Goal: Transaction & Acquisition: Book appointment/travel/reservation

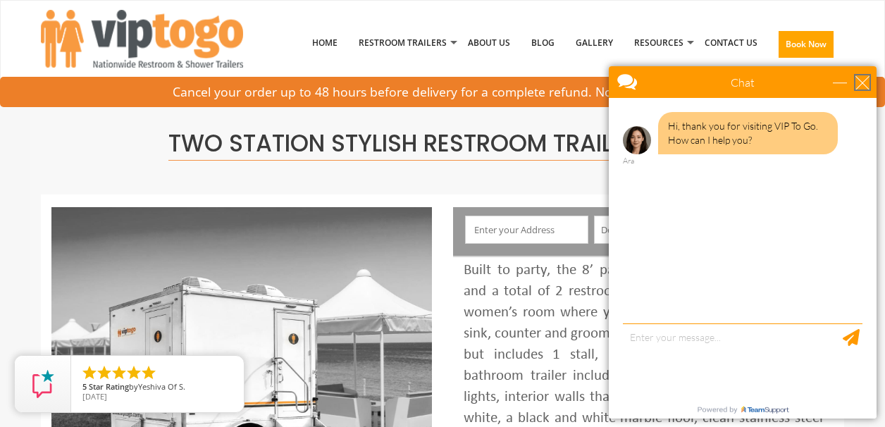
click at [862, 76] on div "close" at bounding box center [862, 82] width 14 height 14
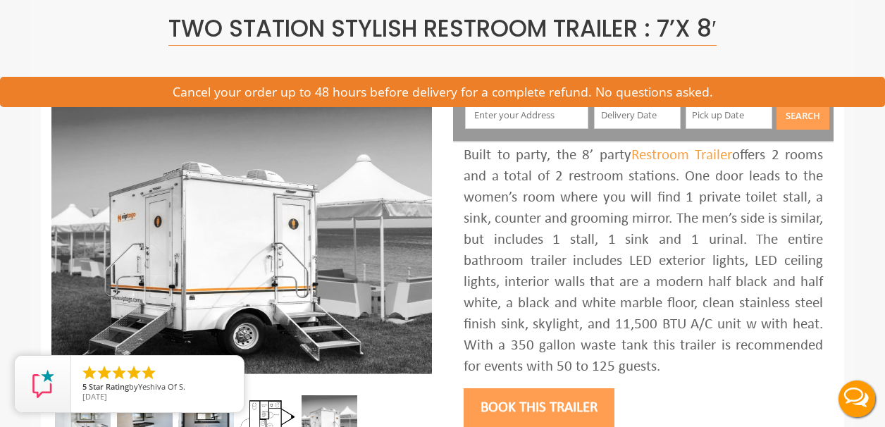
scroll to position [126, 0]
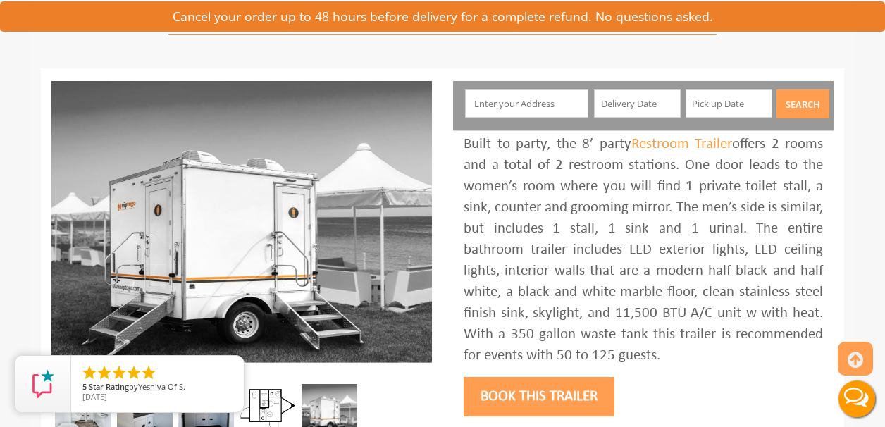
click at [538, 113] on input "text" at bounding box center [527, 103] width 124 height 28
type input "[PERSON_NAME], VT 05839, [GEOGRAPHIC_DATA]"
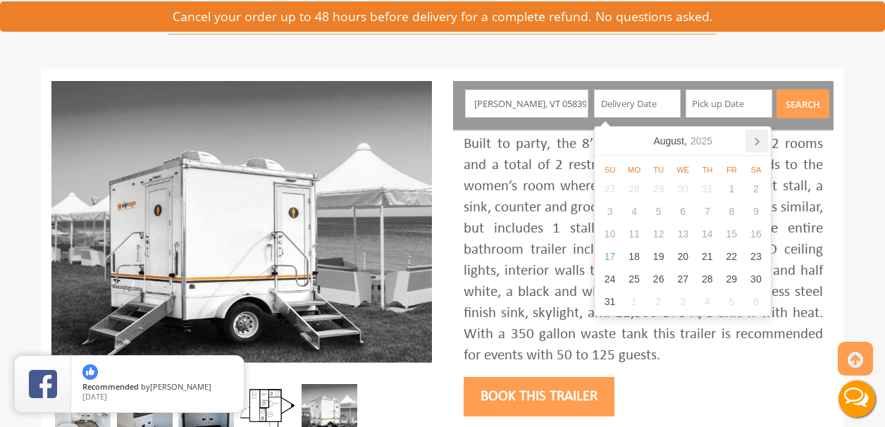
click at [752, 138] on icon at bounding box center [756, 141] width 23 height 23
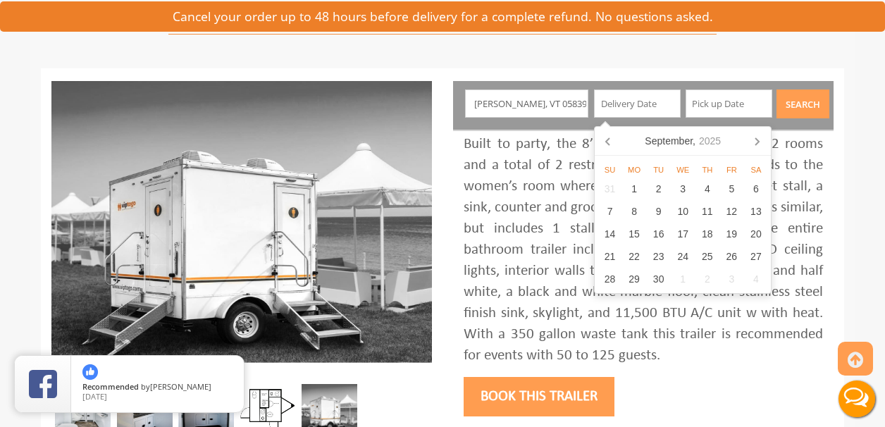
click at [752, 138] on icon at bounding box center [756, 141] width 23 height 23
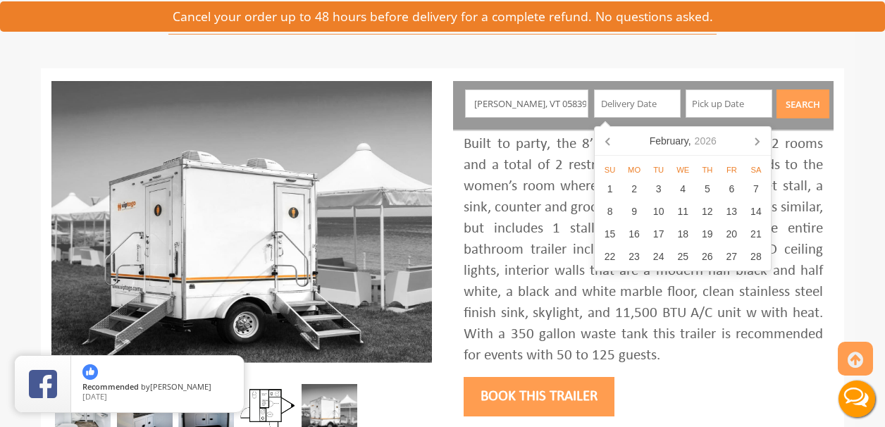
click at [752, 138] on icon at bounding box center [756, 141] width 23 height 23
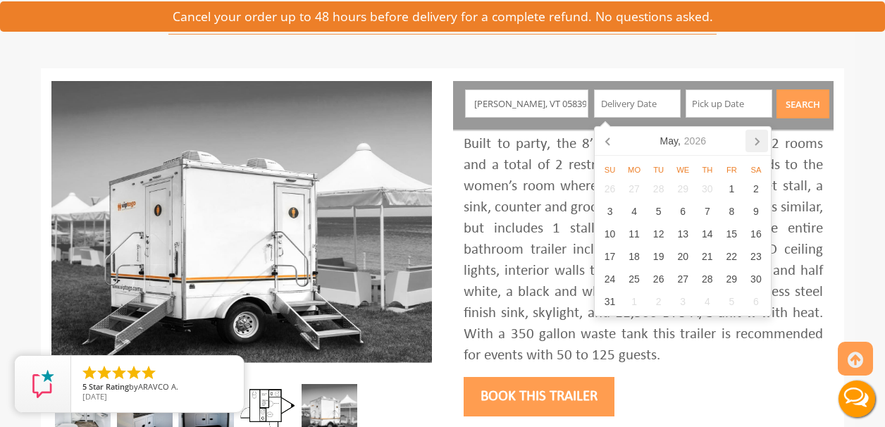
click at [752, 138] on icon at bounding box center [756, 141] width 23 height 23
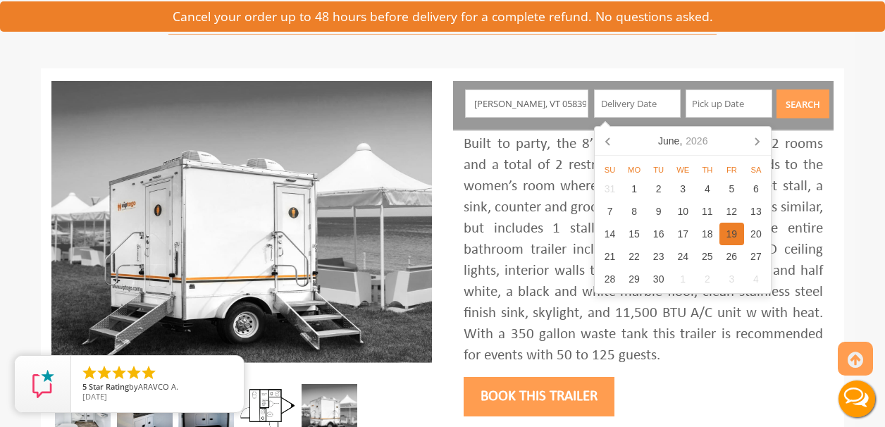
click at [740, 228] on div "19" at bounding box center [731, 234] width 25 height 23
type input "[DATE]"
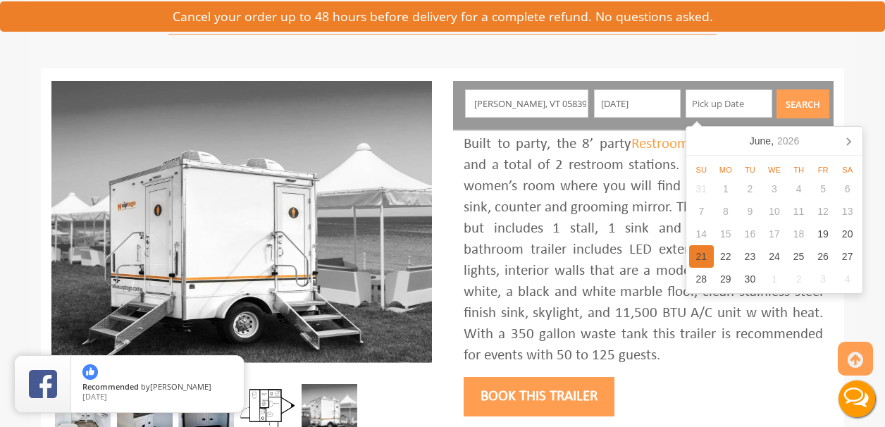
click at [703, 255] on div "21" at bounding box center [701, 256] width 25 height 23
type input "[DATE]"
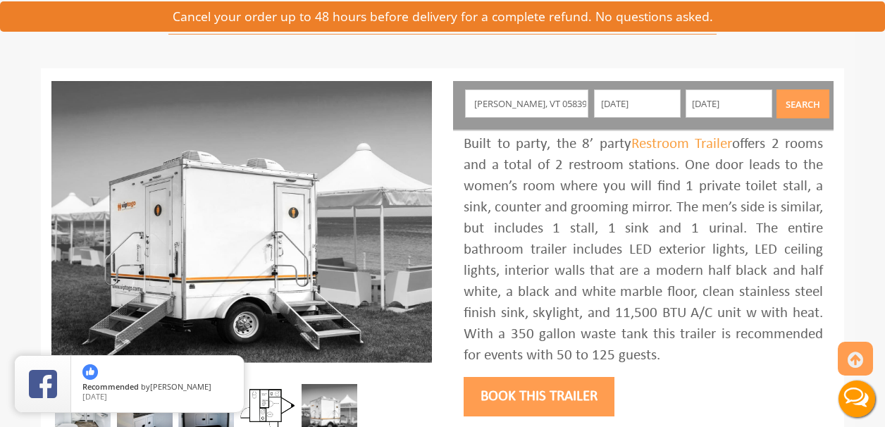
click at [802, 94] on button "Search" at bounding box center [802, 103] width 53 height 29
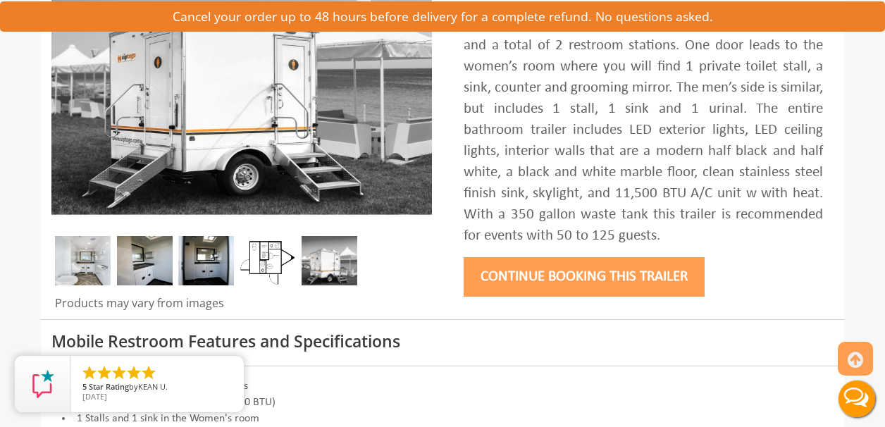
scroll to position [272, 0]
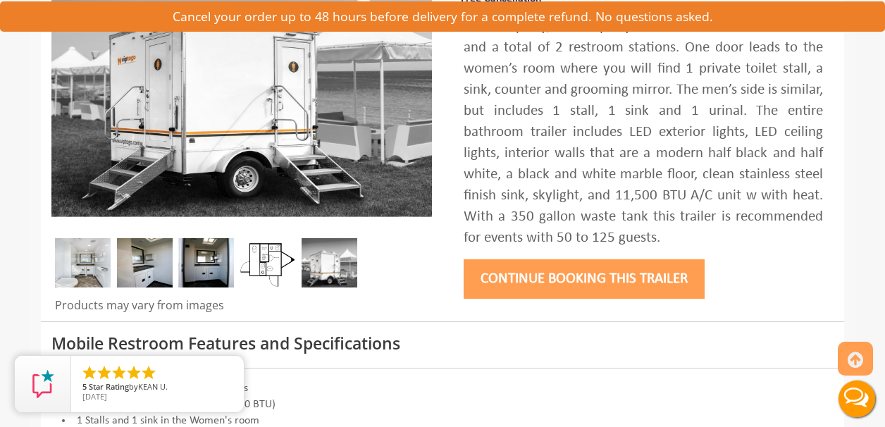
click at [204, 261] on img at bounding box center [206, 262] width 56 height 49
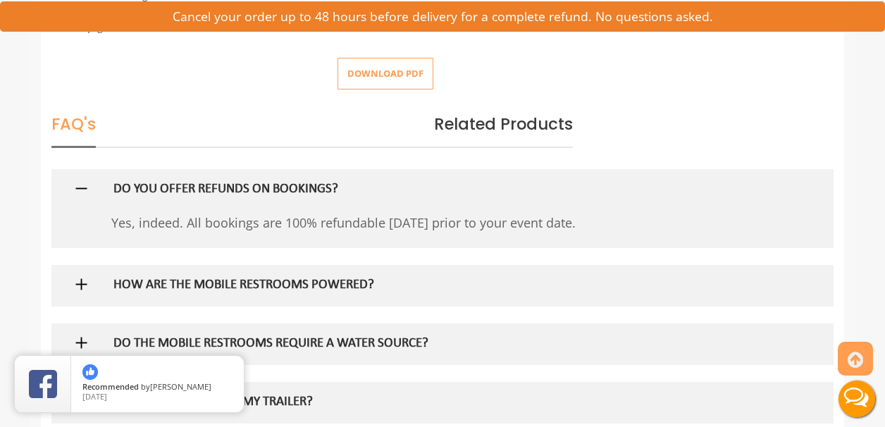
scroll to position [745, 0]
click at [394, 76] on button "Download pdf" at bounding box center [385, 73] width 96 height 32
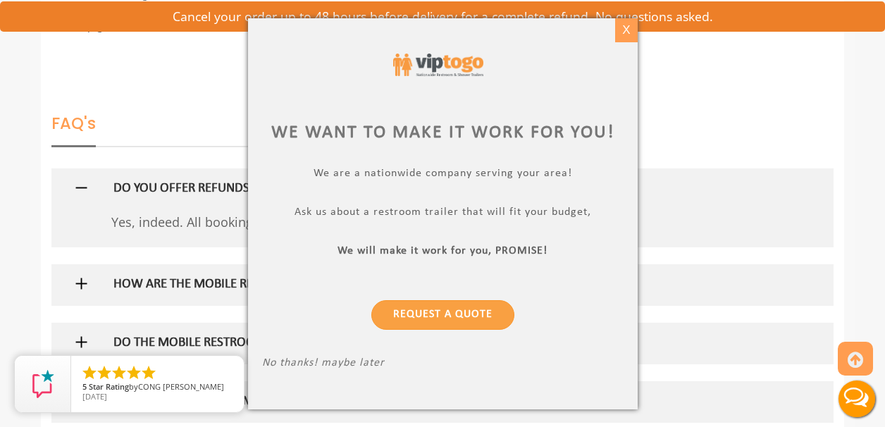
click at [628, 30] on div "X" at bounding box center [626, 30] width 22 height 24
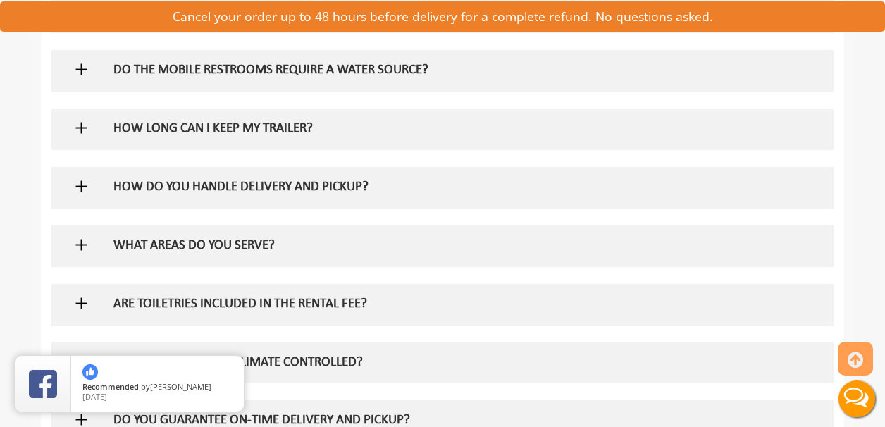
scroll to position [1021, 0]
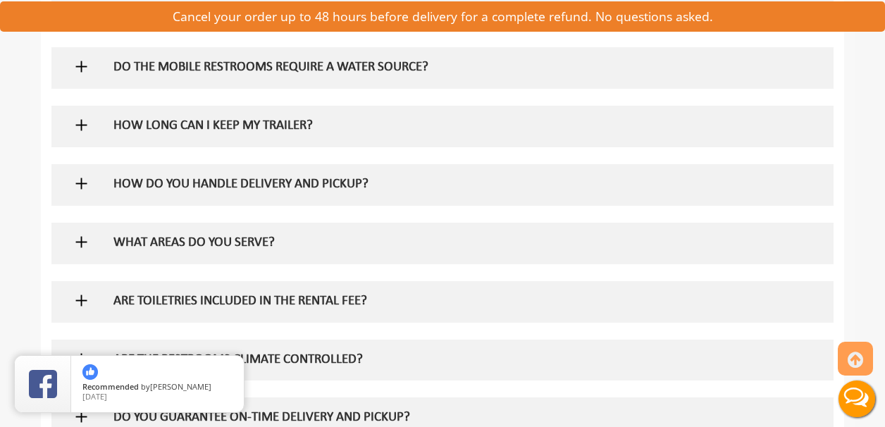
click at [470, 201] on div "HOW DO YOU HANDLE DELIVERY AND PICKUP?" at bounding box center [420, 184] width 634 height 41
click at [389, 191] on h5 "HOW DO YOU HANDLE DELIVERY AND PICKUP?" at bounding box center [419, 185] width 613 height 15
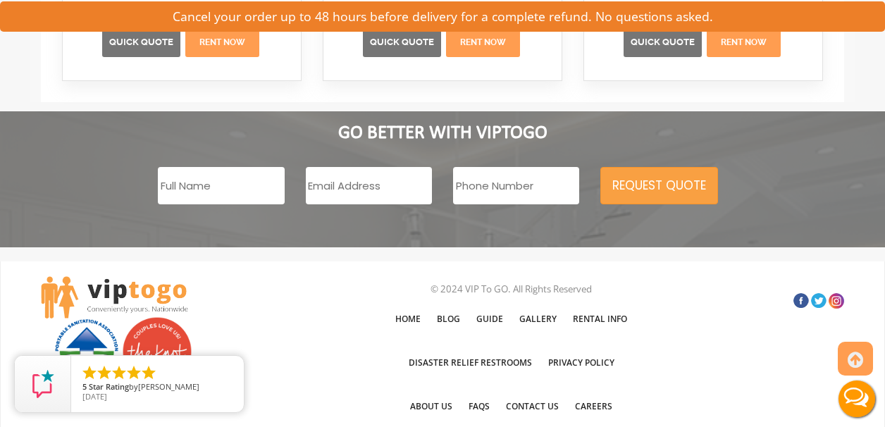
scroll to position [2514, 0]
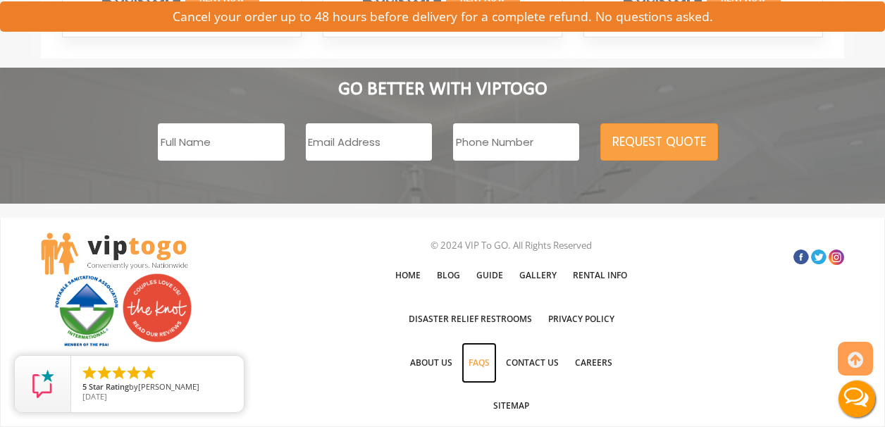
click at [481, 367] on link "FAQs" at bounding box center [478, 362] width 35 height 41
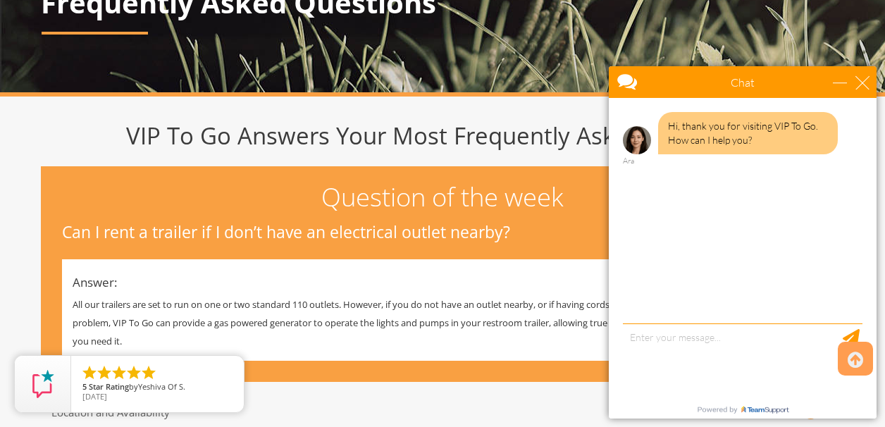
scroll to position [171, 0]
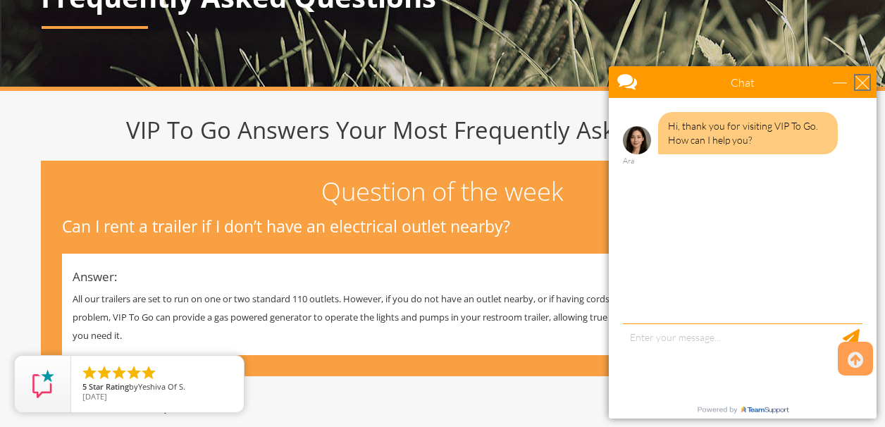
click at [862, 83] on div "close" at bounding box center [862, 82] width 14 height 14
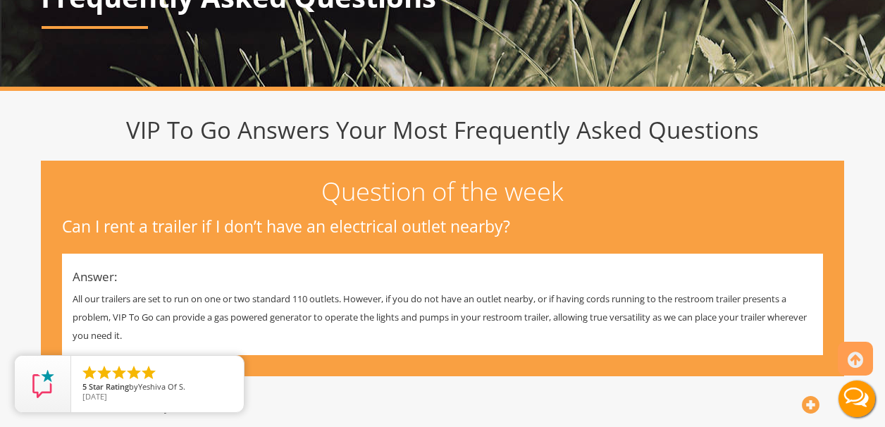
scroll to position [0, 0]
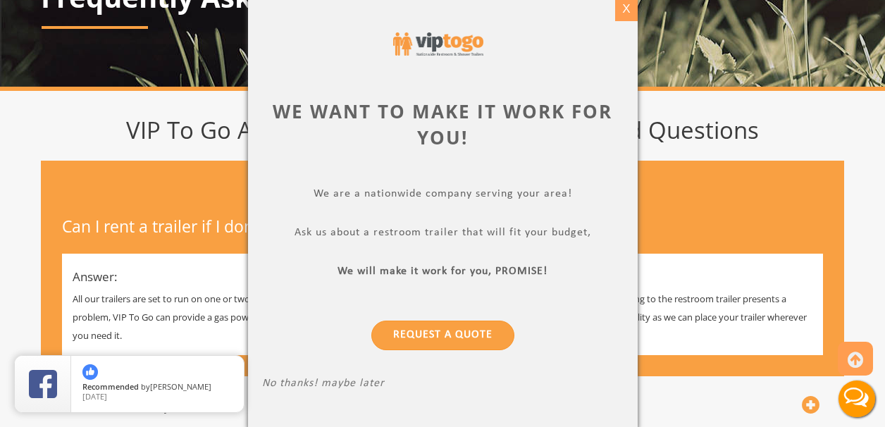
click at [619, 17] on div "X" at bounding box center [626, 9] width 22 height 24
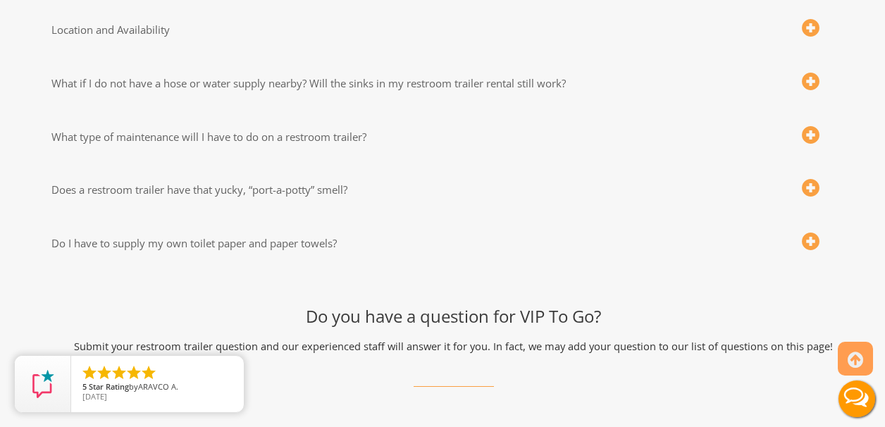
scroll to position [550, 0]
